Goal: Task Accomplishment & Management: Use online tool/utility

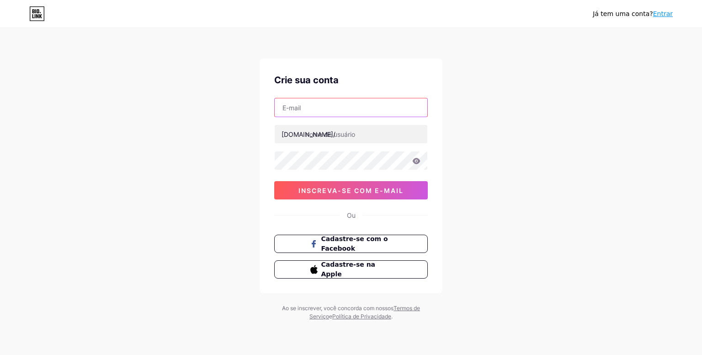
click at [320, 111] on input "text" at bounding box center [351, 107] width 153 height 18
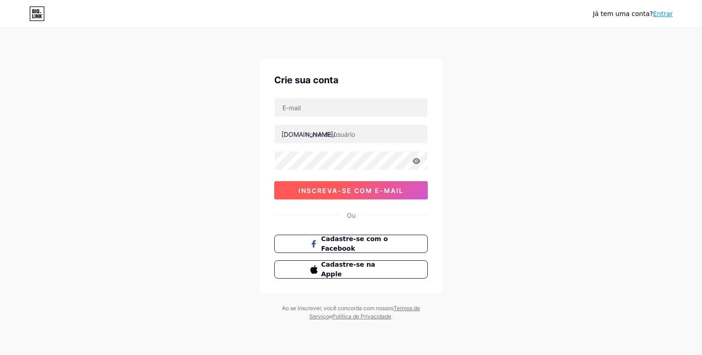
click at [364, 184] on button "inscreva-se com e-mail" at bounding box center [351, 190] width 154 height 18
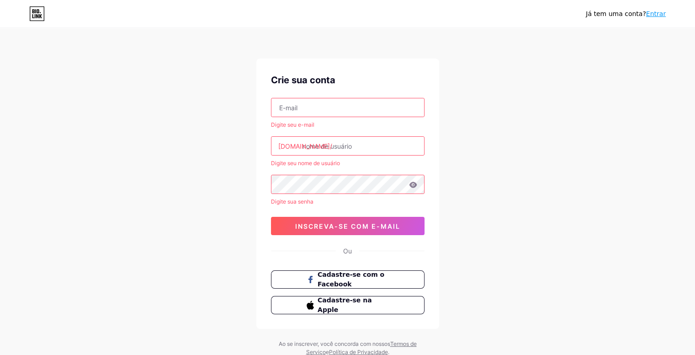
click at [324, 111] on input "text" at bounding box center [347, 107] width 153 height 18
click at [323, 111] on input "text" at bounding box center [347, 107] width 153 height 18
click at [350, 105] on input "text" at bounding box center [347, 107] width 153 height 18
click at [387, 103] on input "text" at bounding box center [347, 107] width 153 height 18
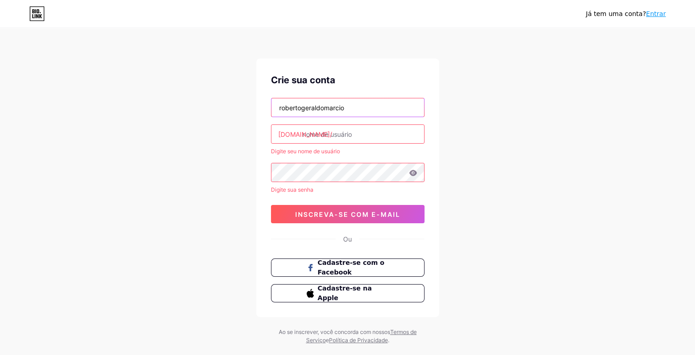
click at [358, 108] on input "robertogeraldomarcio" at bounding box center [347, 107] width 153 height 18
type input "robertogeraldomarcio@gmail.com"
click at [357, 129] on input "text" at bounding box center [347, 134] width 153 height 18
type input "a"
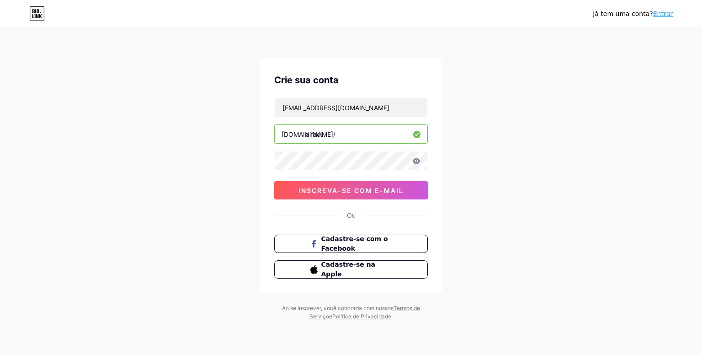
type input "aifacil"
click at [525, 156] on div "Já tem uma conta? Entrar Crie sua conta robertogeraldomarcio@gmail.com bio.link…" at bounding box center [351, 175] width 702 height 350
click at [406, 190] on button "inscreva-se com e-mail" at bounding box center [351, 190] width 154 height 18
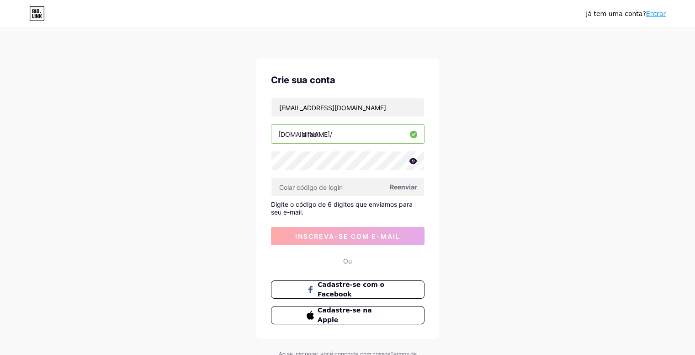
click at [404, 187] on font "Reenviar" at bounding box center [403, 187] width 27 height 8
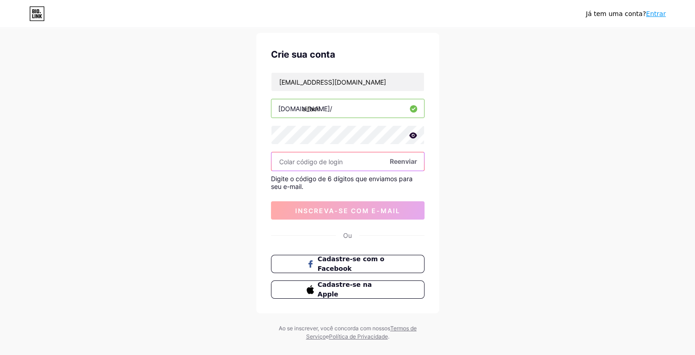
scroll to position [40, 0]
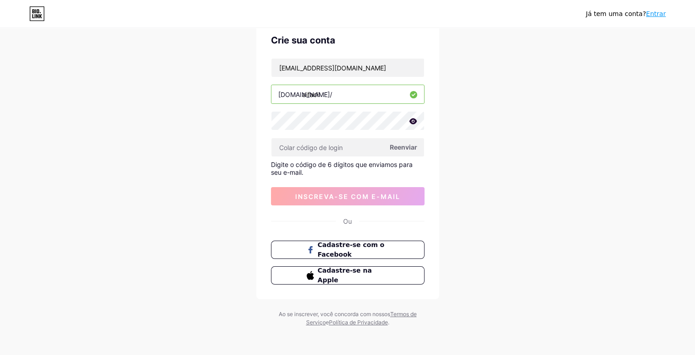
click at [403, 147] on font "Reenviar" at bounding box center [403, 147] width 27 height 8
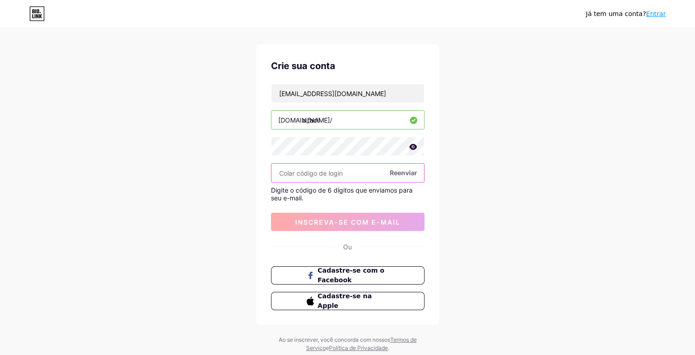
scroll to position [0, 0]
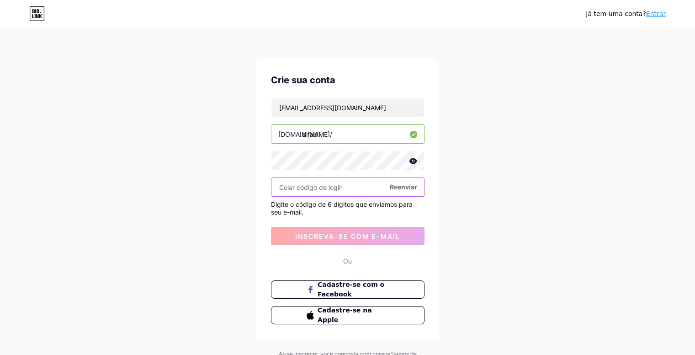
click at [360, 187] on input "text" at bounding box center [347, 187] width 153 height 18
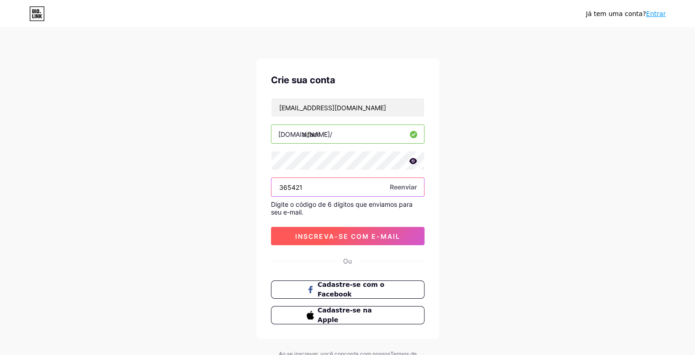
type input "365421"
click at [358, 234] on font "inscreva-se com e-mail" at bounding box center [347, 236] width 105 height 8
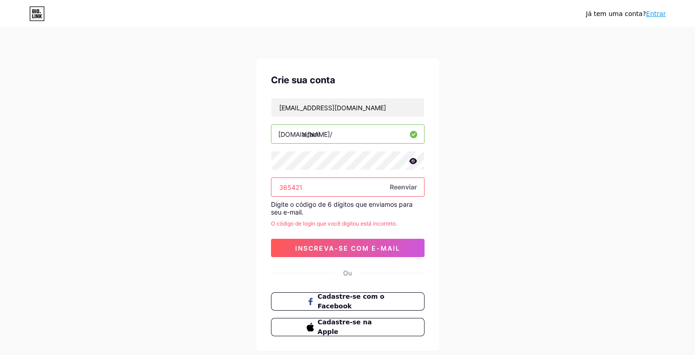
drag, startPoint x: 323, startPoint y: 187, endPoint x: 219, endPoint y: 184, distance: 103.8
click at [219, 184] on div "Já tem uma conta? Entrar Crie sua conta robertogeraldomarcio@gmail.com bio.link…" at bounding box center [347, 203] width 695 height 407
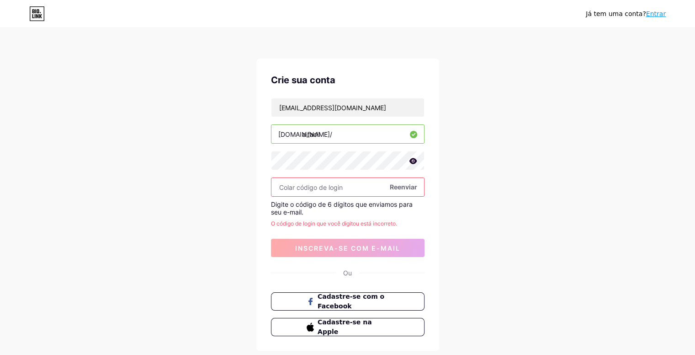
click at [415, 187] on font "Reenviar" at bounding box center [403, 187] width 27 height 8
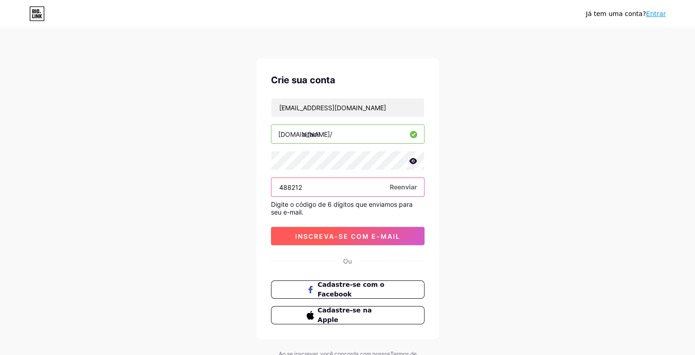
type input "488212"
click at [371, 235] on font "inscreva-se com e-mail" at bounding box center [347, 236] width 105 height 8
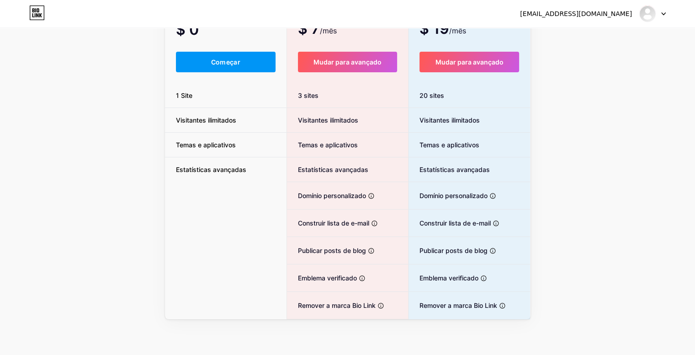
scroll to position [48, 0]
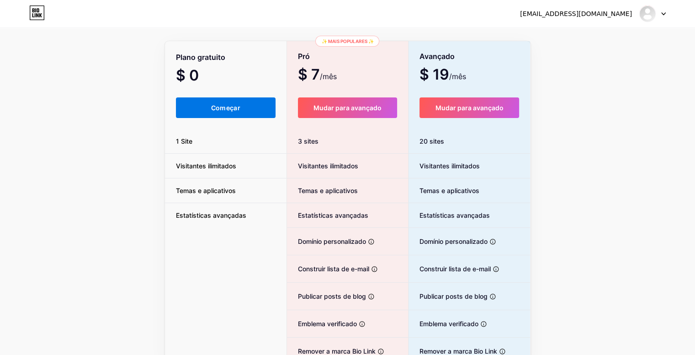
click at [232, 112] on button "Começar" at bounding box center [226, 107] width 100 height 21
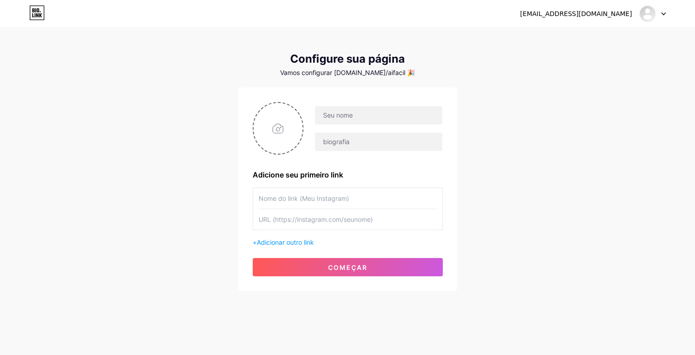
scroll to position [7, 0]
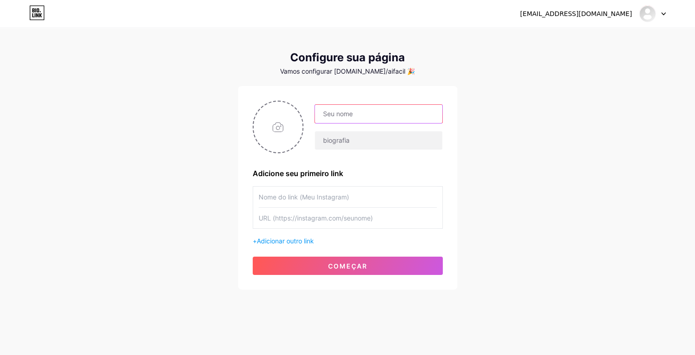
click at [336, 111] on input "text" at bounding box center [378, 114] width 127 height 18
paste input "IA Fácil - Crie Vídeos Incríveis com Inteligência Artificial"
type input "IA Fácil - Crie Vídeos Incríveis com Inteligência Artificial"
click at [341, 141] on input "text" at bounding box center [378, 140] width 127 height 18
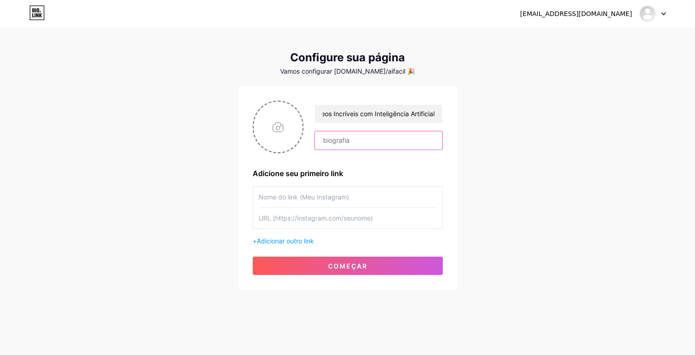
scroll to position [0, 0]
paste input "Aprenda a criar vídeos profissionais com IA de forma simples e rápida. 🚀"
click at [419, 141] on input "Aprenda a criar vídeos profissionais com IA de forma simples e rápida. 🚀" at bounding box center [378, 140] width 127 height 18
paste input "🎬🤖"
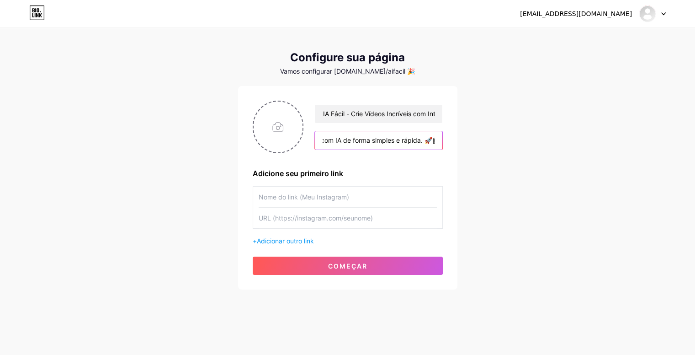
scroll to position [0, 128]
type input "Aprenda a criar vídeos profissionais com IA de forma simples e rápida. 🚀🎬🤖"
click at [344, 194] on input "text" at bounding box center [348, 196] width 178 height 21
paste input "bit.ly/4oAJUfK"
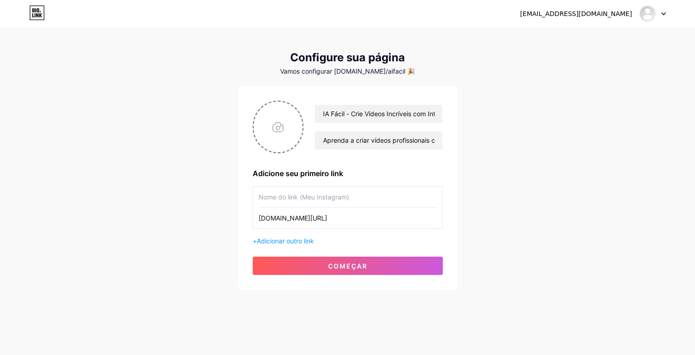
type input "bit.ly/4oAJUfK"
click at [384, 194] on input "text" at bounding box center [348, 196] width 178 height 21
paste input "🎯 Quero Aprender Vídeos com IA"
type input "🎯 Quero Aprender Vídeos com IA"
click at [281, 121] on input "file" at bounding box center [278, 126] width 49 height 51
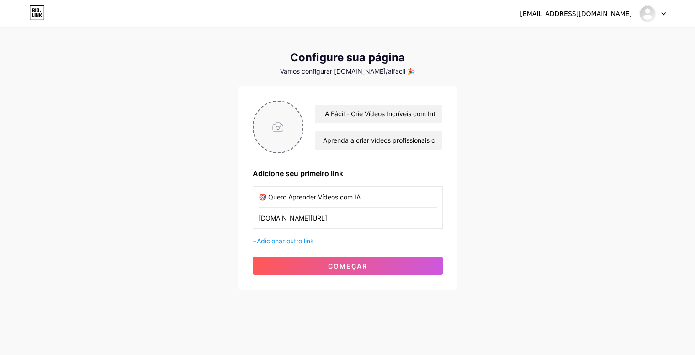
type input "C:\fakepath\ChatGPT Image 15 de ago. de 2025, 11_39_12.png"
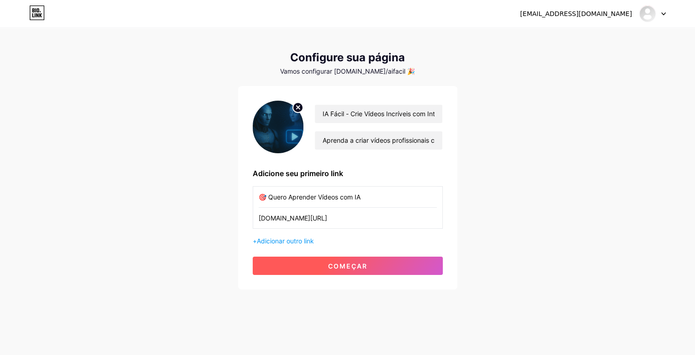
click at [382, 264] on button "começar" at bounding box center [348, 265] width 190 height 18
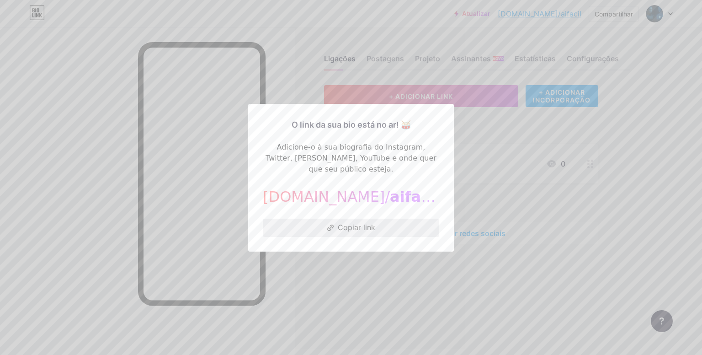
click at [361, 223] on font "Copiar link" at bounding box center [356, 227] width 37 height 9
click at [347, 225] on font "Copiar link" at bounding box center [356, 227] width 37 height 9
click at [355, 223] on font "Copiar link" at bounding box center [356, 227] width 37 height 9
click at [585, 234] on div at bounding box center [351, 177] width 702 height 355
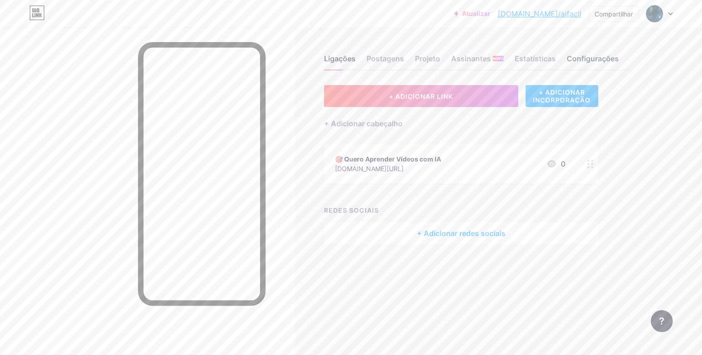
click at [598, 59] on font "Configurações" at bounding box center [593, 58] width 52 height 9
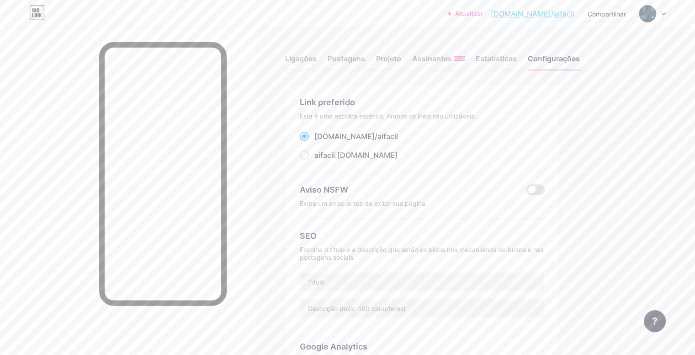
click at [665, 15] on icon at bounding box center [663, 13] width 5 height 3
click at [401, 61] on font "Projeto" at bounding box center [388, 58] width 25 height 9
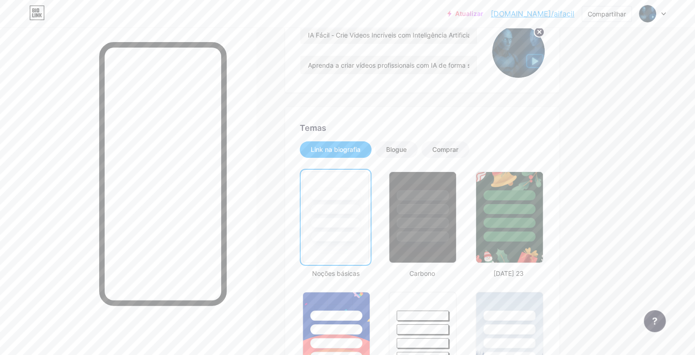
scroll to position [137, 0]
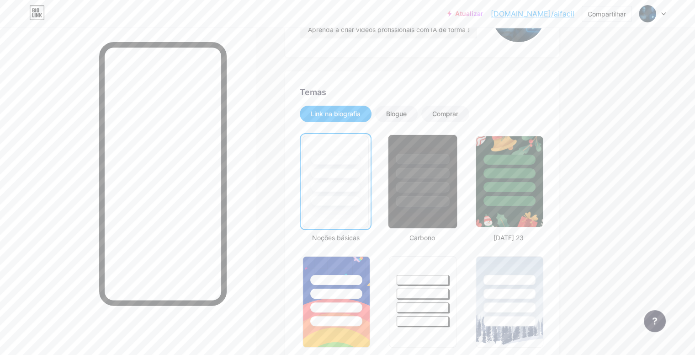
click at [450, 190] on div at bounding box center [422, 187] width 53 height 11
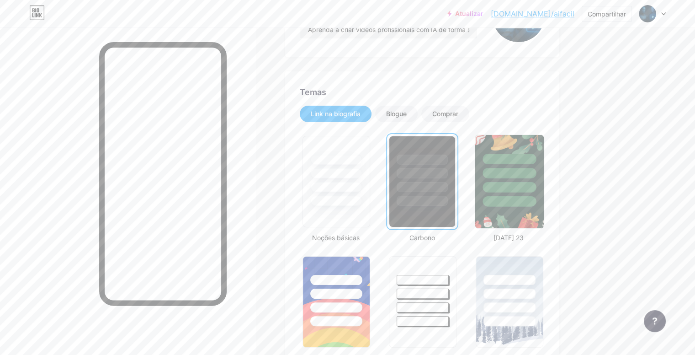
click at [534, 163] on div at bounding box center [509, 171] width 69 height 72
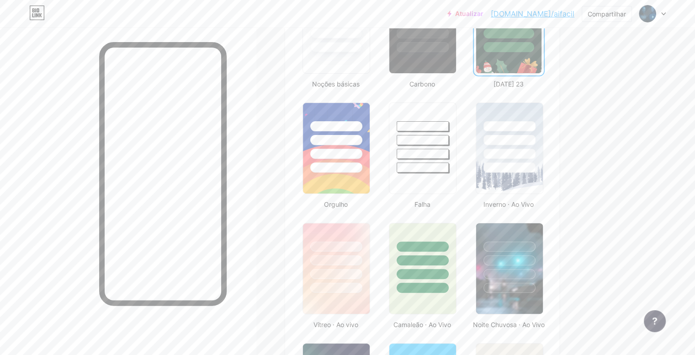
scroll to position [320, 0]
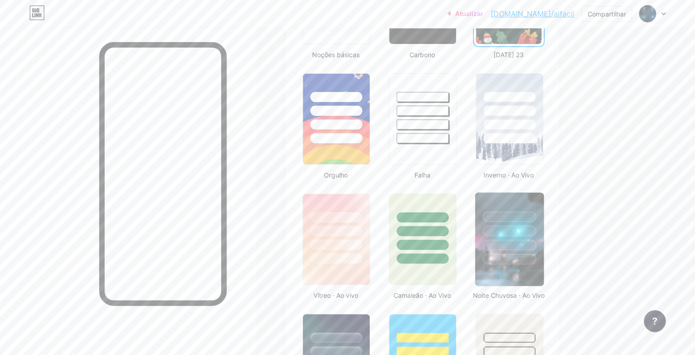
click at [536, 228] on div at bounding box center [508, 230] width 53 height 11
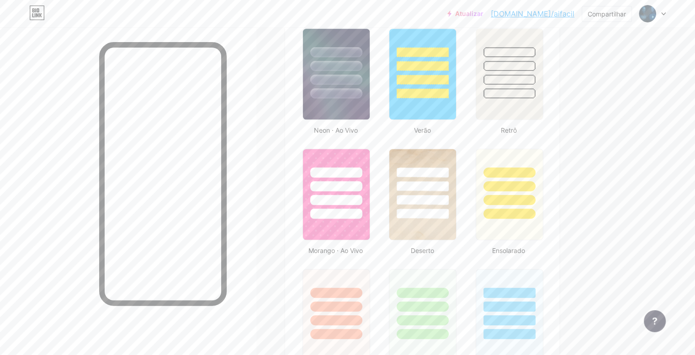
scroll to position [618, 0]
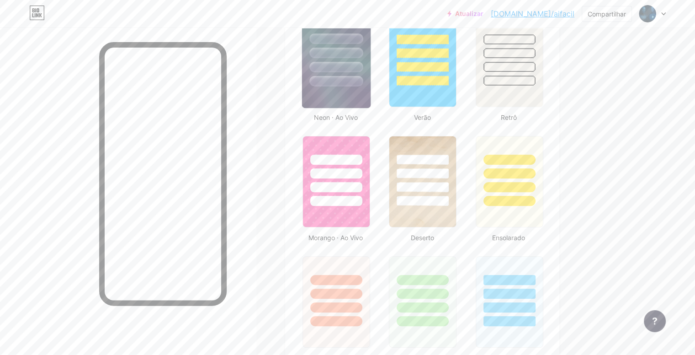
click at [371, 95] on img at bounding box center [336, 61] width 69 height 93
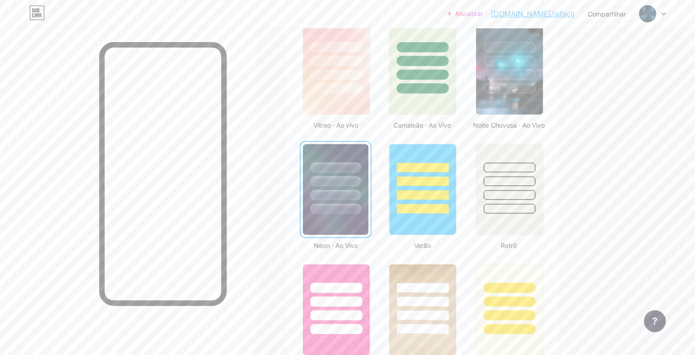
scroll to position [435, 0]
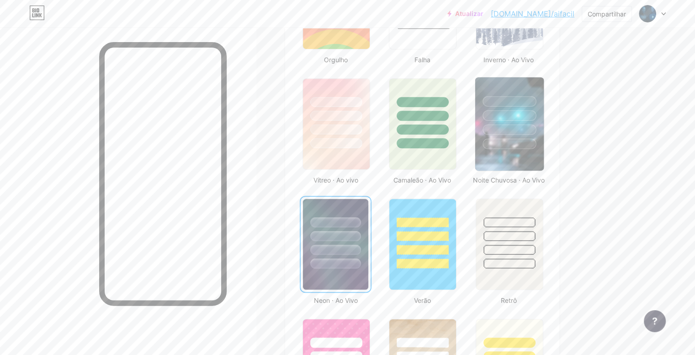
click at [536, 130] on div at bounding box center [508, 129] width 53 height 11
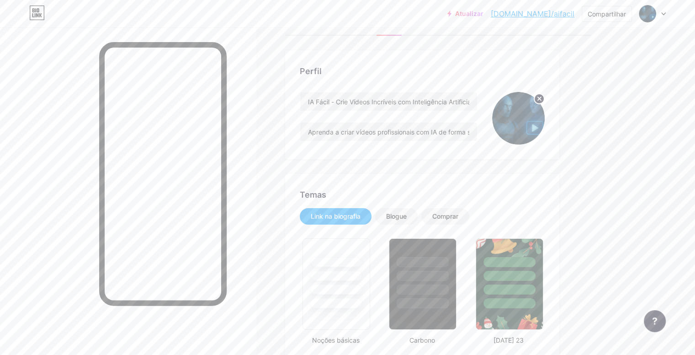
scroll to position [24, 0]
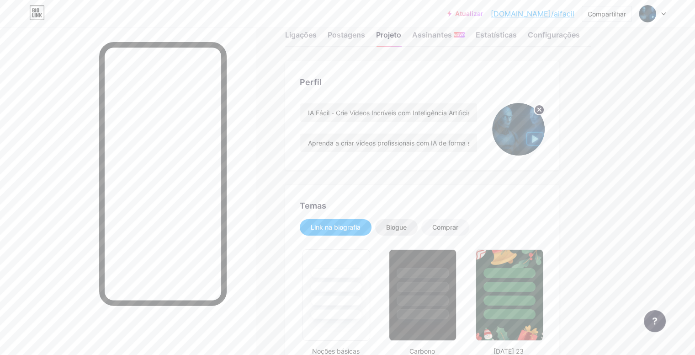
click at [407, 225] on font "Blogue" at bounding box center [396, 227] width 21 height 8
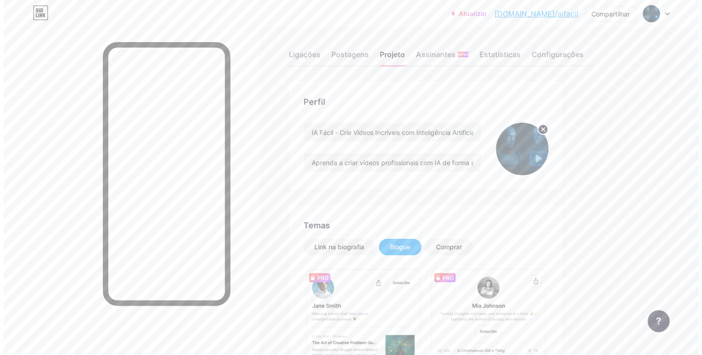
scroll to position [0, 0]
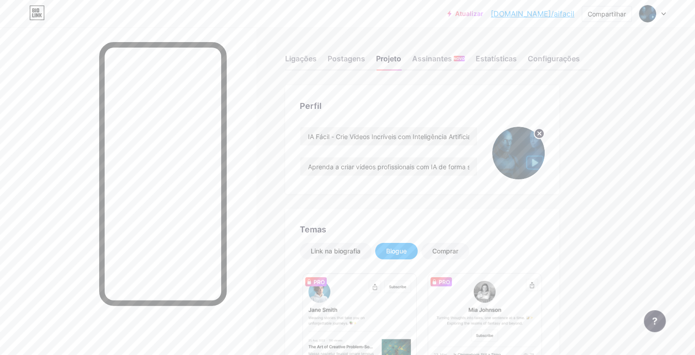
click at [483, 16] on font "Atualizar" at bounding box center [469, 14] width 28 height 8
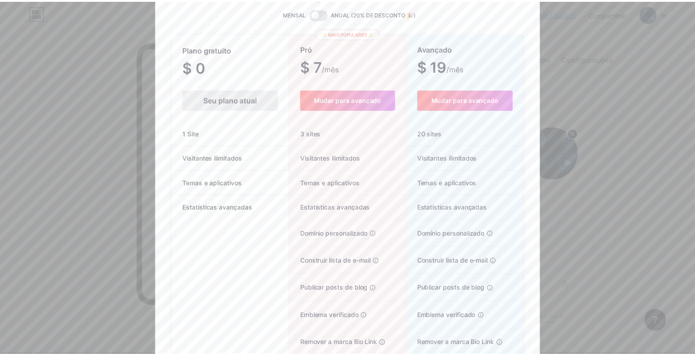
scroll to position [80, 0]
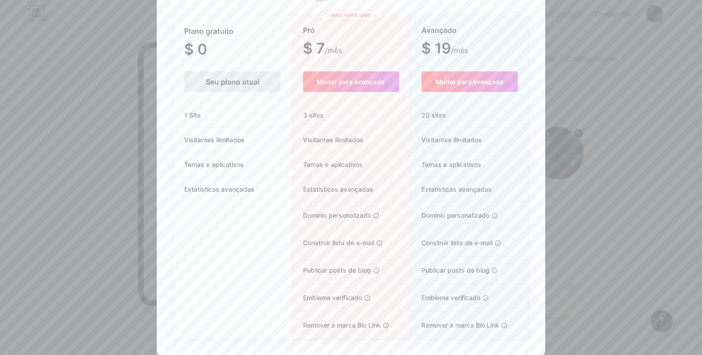
click at [632, 201] on div at bounding box center [351, 97] width 702 height 355
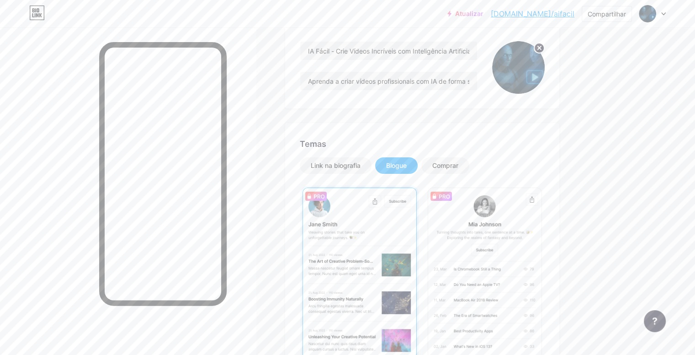
scroll to position [91, 0]
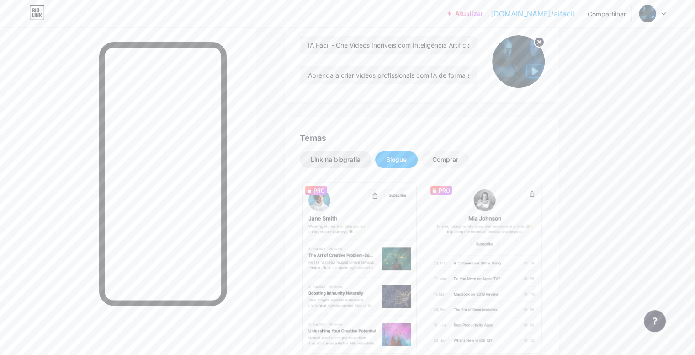
click at [360, 161] on font "Link na biografia" at bounding box center [336, 159] width 50 height 8
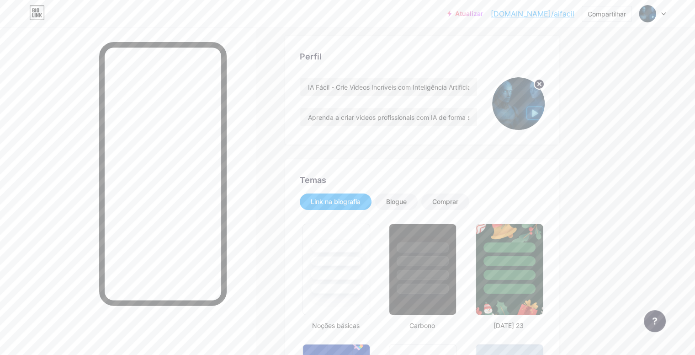
scroll to position [0, 0]
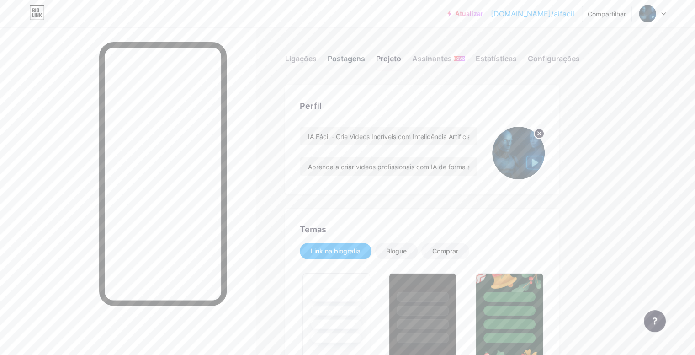
click at [365, 61] on font "Postagens" at bounding box center [346, 58] width 37 height 9
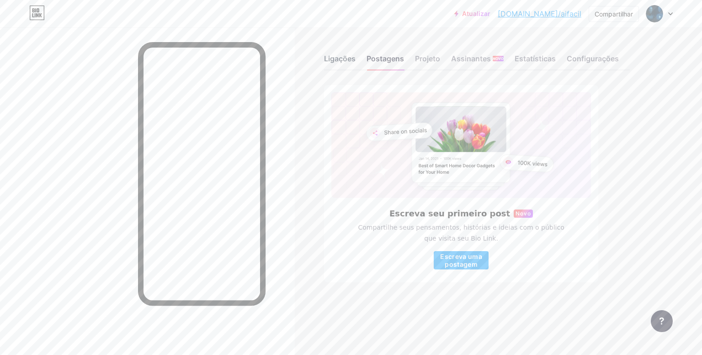
click at [344, 63] on font "Ligações" at bounding box center [340, 58] width 32 height 9
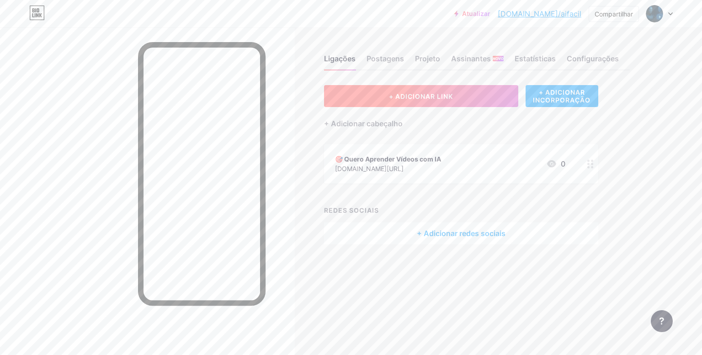
click at [432, 91] on button "+ ADICIONAR LINK" at bounding box center [421, 96] width 194 height 22
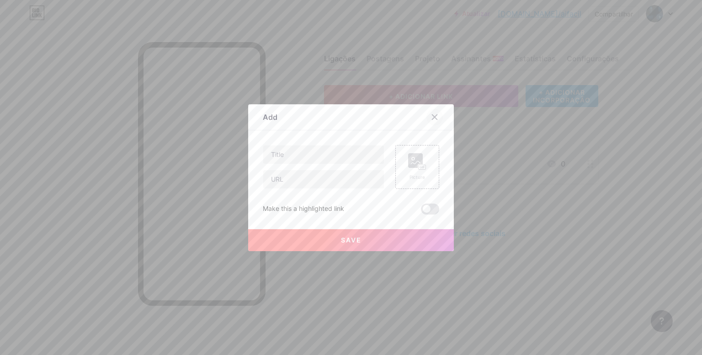
click at [431, 118] on icon at bounding box center [434, 116] width 7 height 7
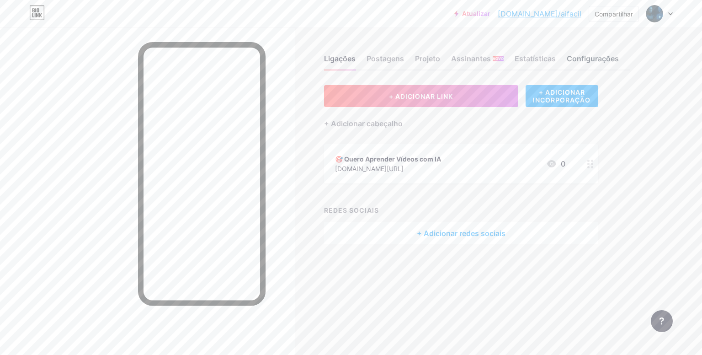
click at [583, 64] on div "Configurações" at bounding box center [593, 61] width 52 height 16
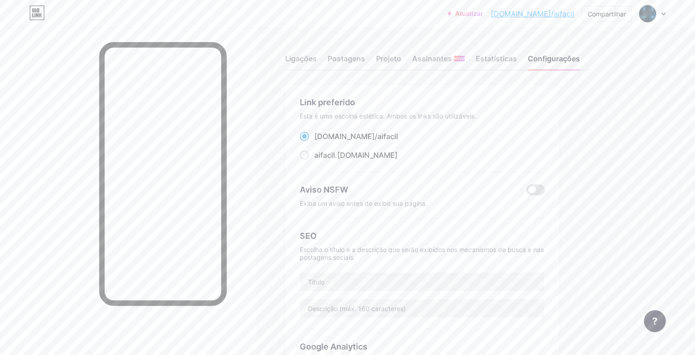
click at [557, 13] on font "[DOMAIN_NAME]/aifacil" at bounding box center [533, 13] width 84 height 9
click at [652, 10] on img at bounding box center [647, 13] width 15 height 15
click at [632, 103] on font "Configurações de Conta" at bounding box center [599, 104] width 77 height 8
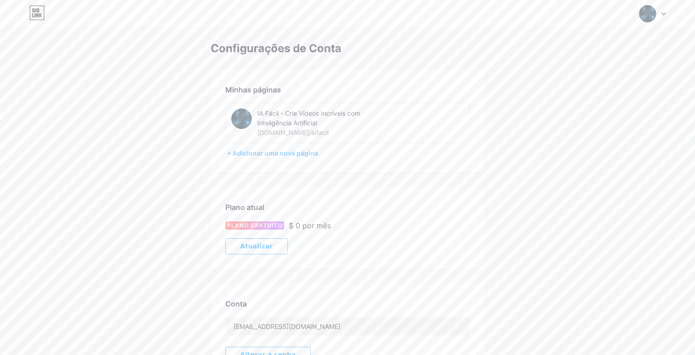
click at [290, 118] on font "IA Fácil - Crie Vídeos Incríveis com Inteligência Artificial" at bounding box center [308, 117] width 103 height 17
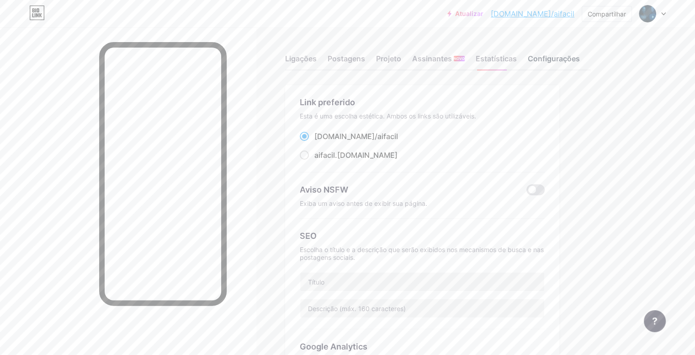
click at [580, 61] on font "Configurações" at bounding box center [554, 58] width 52 height 9
click at [317, 61] on font "Ligações" at bounding box center [301, 58] width 32 height 9
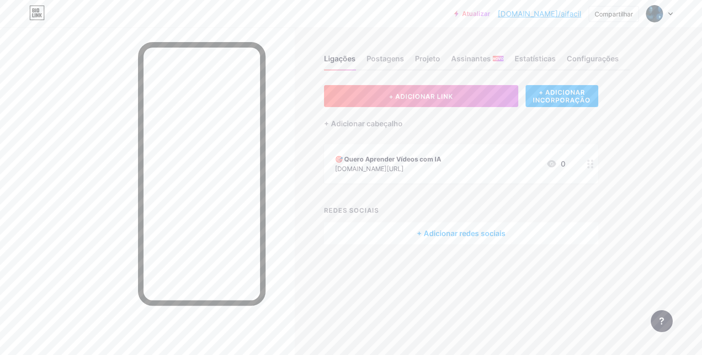
click at [394, 162] on div "🎯 Quero Aprender Vídeos com IA" at bounding box center [388, 159] width 106 height 10
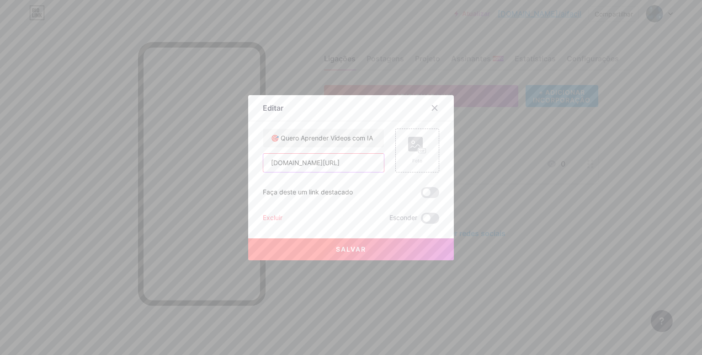
click at [318, 163] on input "bit.ly/4oAJUfK" at bounding box center [323, 163] width 121 height 18
type input "b"
click at [307, 160] on input "text" at bounding box center [323, 163] width 121 height 18
paste input "[URL][DOMAIN_NAME]"
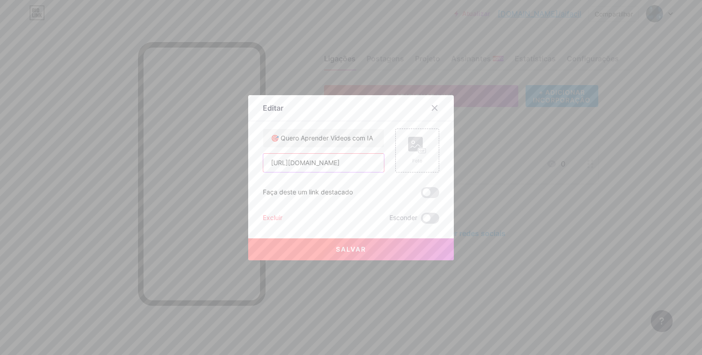
type input "[URL][DOMAIN_NAME]"
click at [356, 254] on button "Salvar" at bounding box center [351, 249] width 206 height 22
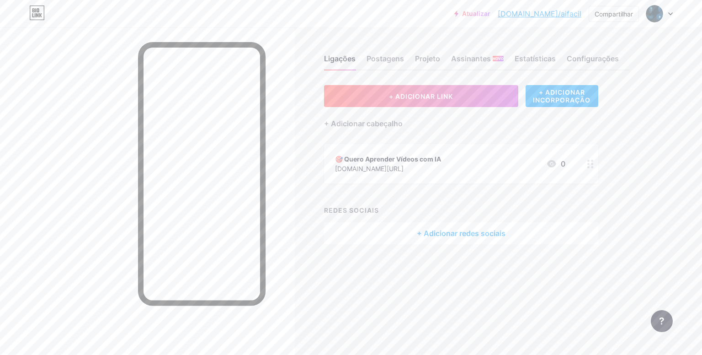
click at [392, 155] on font "🎯 Quero Aprender Vídeos com IA" at bounding box center [388, 159] width 106 height 8
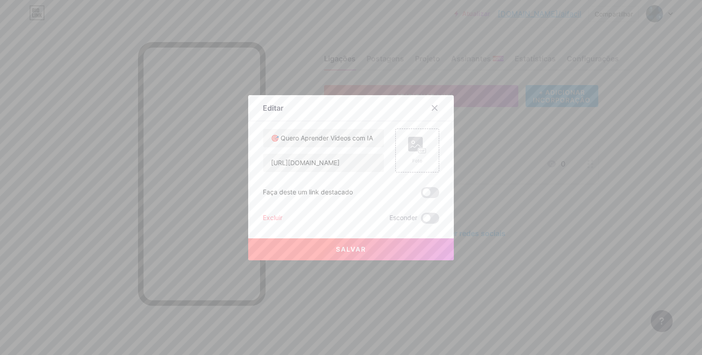
click at [345, 247] on font "Salvar" at bounding box center [351, 249] width 30 height 8
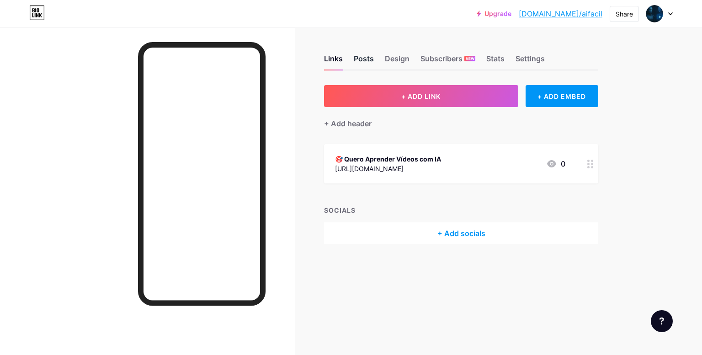
click at [366, 59] on div "Posts" at bounding box center [364, 61] width 20 height 16
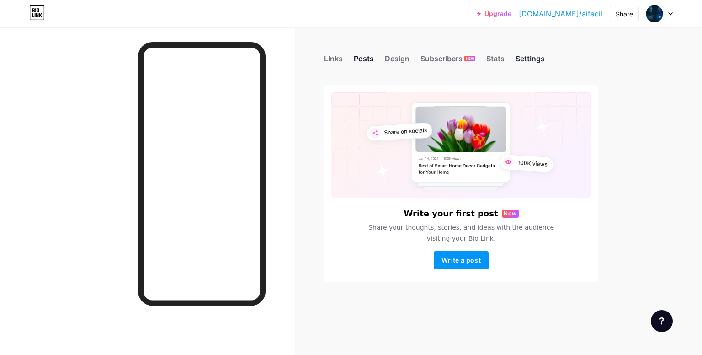
click at [522, 61] on div "Settings" at bounding box center [529, 61] width 29 height 16
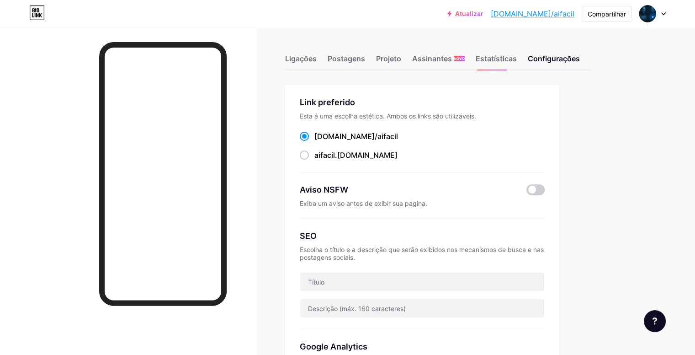
click at [377, 137] on font "[DOMAIN_NAME]/" at bounding box center [345, 136] width 63 height 9
click at [320, 142] on input "[DOMAIN_NAME]/ aifacil" at bounding box center [317, 145] width 6 height 6
click at [384, 136] on font "aifacil" at bounding box center [387, 136] width 21 height 9
click at [320, 142] on input "[DOMAIN_NAME]/ aifacil" at bounding box center [317, 145] width 6 height 6
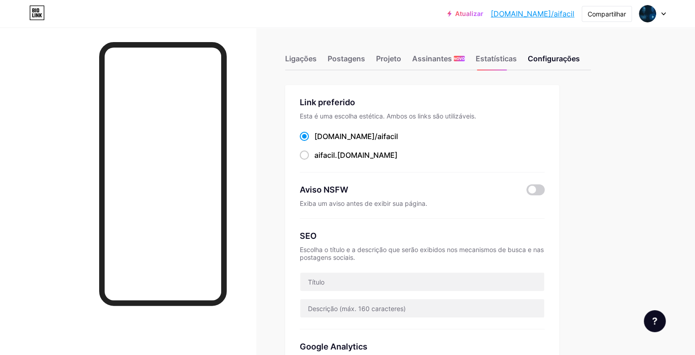
click at [384, 136] on font "aifacil" at bounding box center [387, 136] width 21 height 9
click at [320, 142] on input "[DOMAIN_NAME]/ aifacil" at bounding box center [317, 145] width 6 height 6
click at [384, 136] on font "aifacil" at bounding box center [387, 136] width 21 height 9
click at [320, 142] on input "[DOMAIN_NAME]/ aifacil" at bounding box center [317, 145] width 6 height 6
click at [464, 147] on div "[DOMAIN_NAME]/ aifacil aifacil .[DOMAIN_NAME]" at bounding box center [422, 146] width 245 height 30
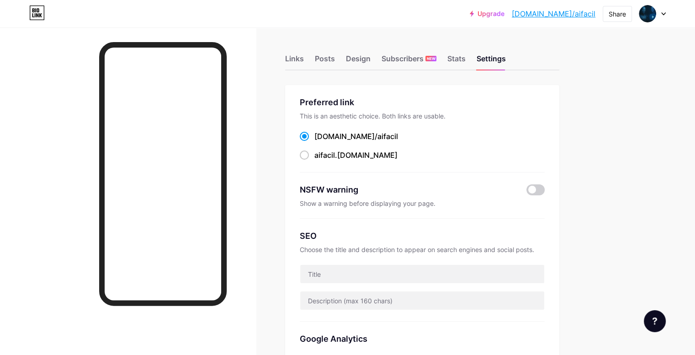
drag, startPoint x: 353, startPoint y: 134, endPoint x: 413, endPoint y: 136, distance: 59.9
click at [413, 136] on div "bio.link/ aifacil" at bounding box center [422, 136] width 245 height 11
copy label "bio.link/ aifacil"
drag, startPoint x: 571, startPoint y: 131, endPoint x: 572, endPoint y: 127, distance: 4.9
click at [545, 127] on div "Preferred link This is an aesthetic choice. Both links are usable. bio.link/ ai…" at bounding box center [422, 134] width 245 height 76
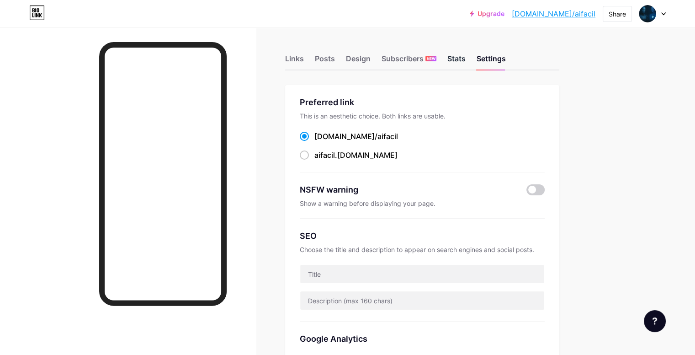
click at [466, 64] on div "Stats" at bounding box center [456, 61] width 18 height 16
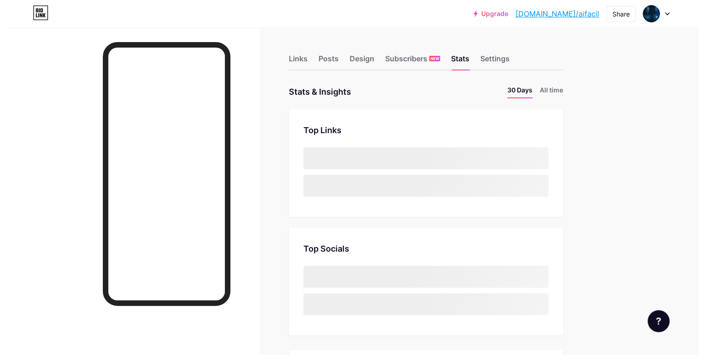
scroll to position [355, 694]
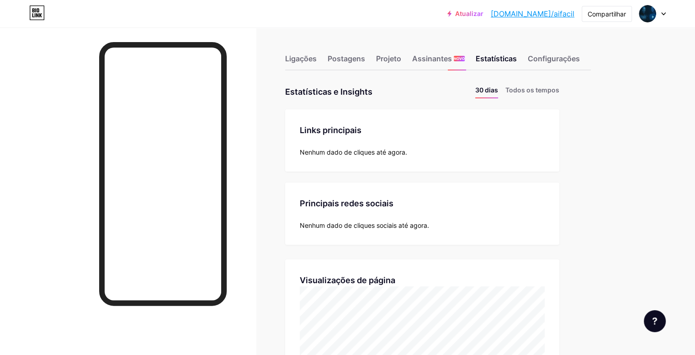
click at [317, 62] on font "Ligações" at bounding box center [301, 58] width 32 height 9
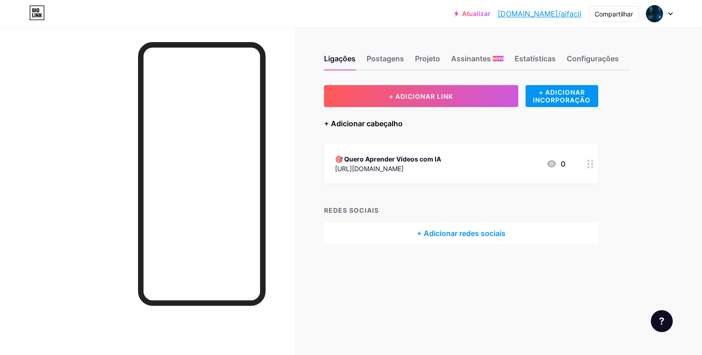
click at [397, 127] on font "+ Adicionar cabeçalho" at bounding box center [363, 123] width 79 height 9
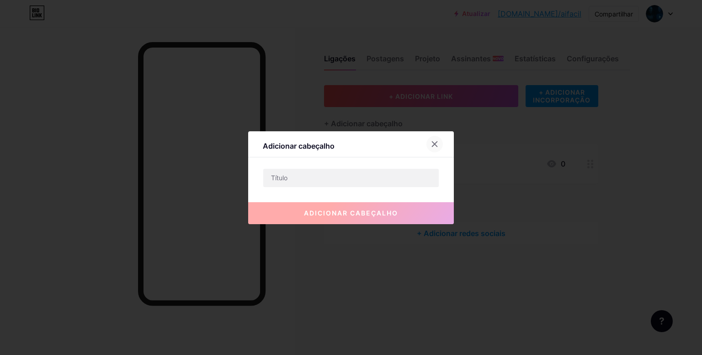
click at [432, 143] on icon at bounding box center [434, 143] width 5 height 5
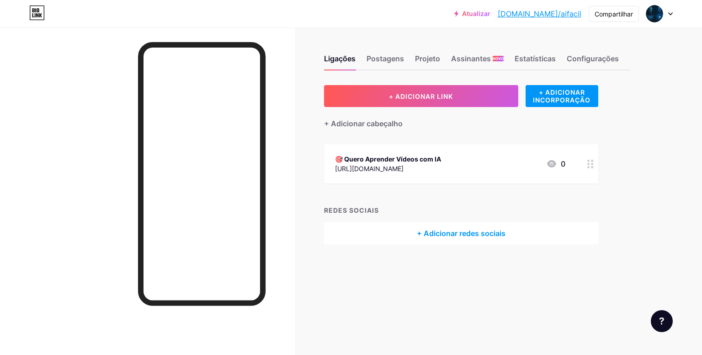
click at [468, 238] on div "+ Adicionar redes sociais" at bounding box center [461, 233] width 274 height 22
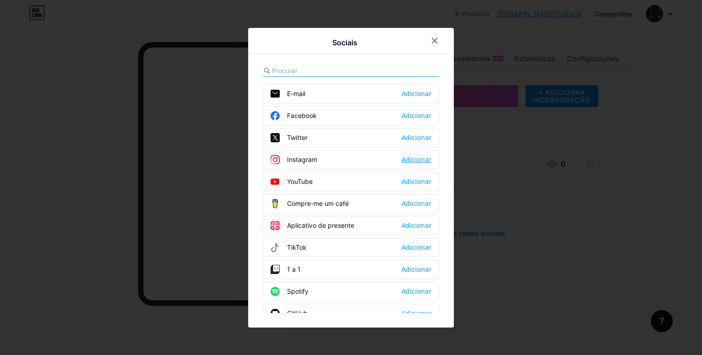
click at [413, 159] on font "Adicionar" at bounding box center [417, 159] width 30 height 7
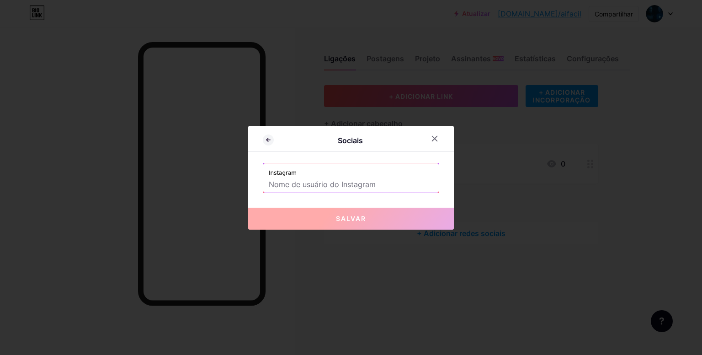
click at [341, 185] on input "text" at bounding box center [351, 185] width 164 height 16
click at [342, 177] on input "text" at bounding box center [351, 185] width 164 height 16
click at [431, 141] on icon at bounding box center [434, 138] width 7 height 7
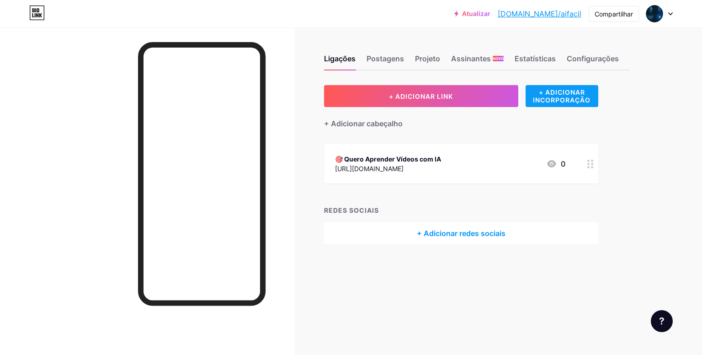
click at [542, 98] on font "+ ADICIONAR INCORPORAÇÃO" at bounding box center [562, 96] width 58 height 16
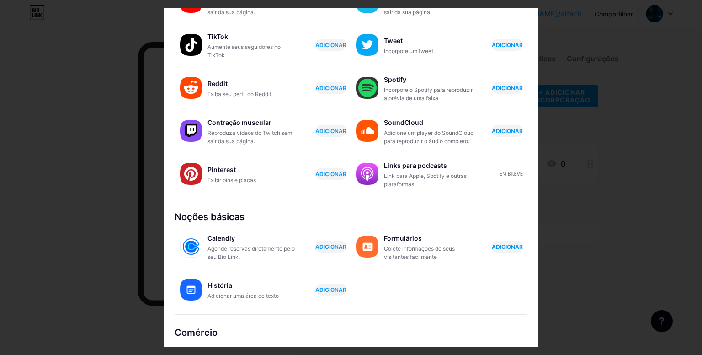
scroll to position [126, 0]
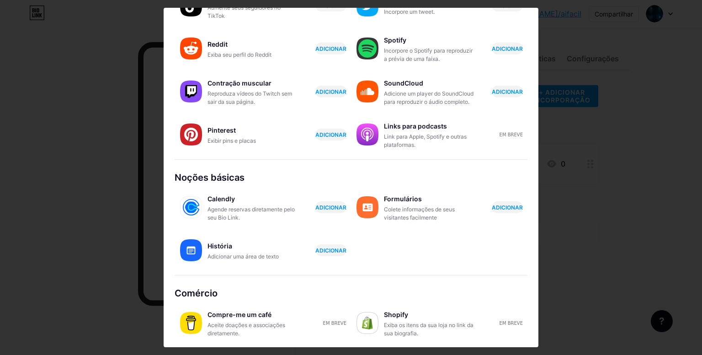
click at [628, 212] on div at bounding box center [351, 177] width 702 height 355
